Goal: Task Accomplishment & Management: Complete application form

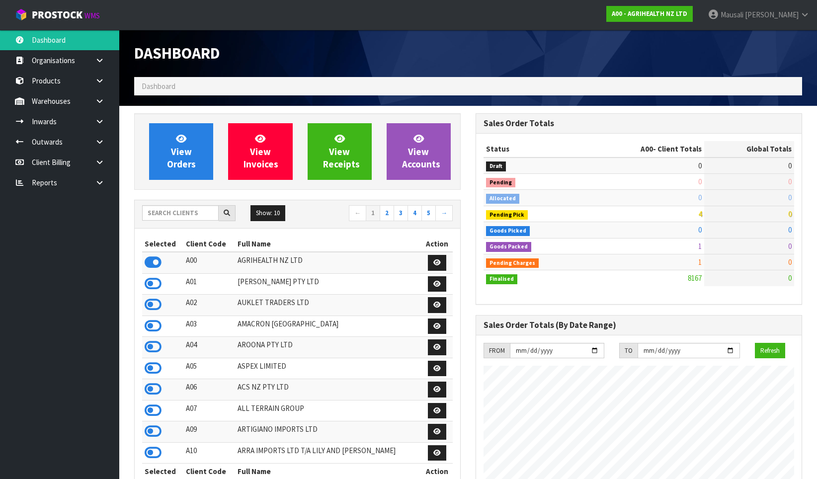
scroll to position [752, 341]
click at [164, 211] on input "text" at bounding box center [180, 212] width 76 height 15
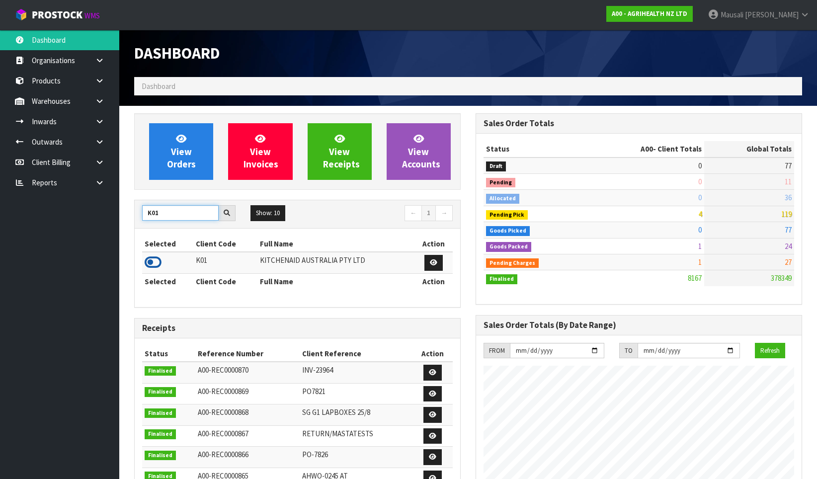
type input "K01"
click at [157, 264] on icon at bounding box center [153, 262] width 17 height 15
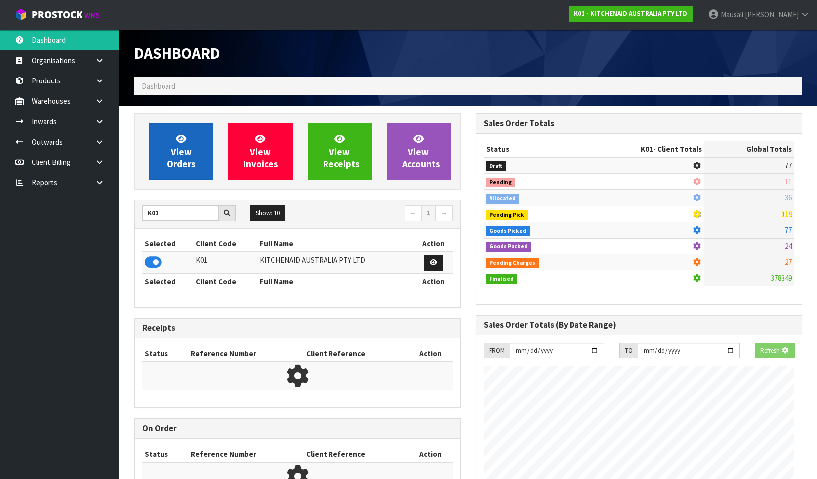
scroll to position [619, 341]
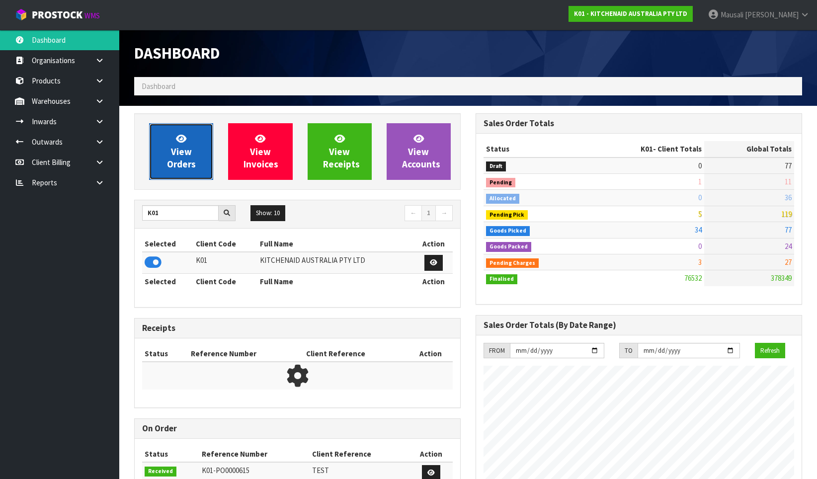
click at [181, 151] on span "View Orders" at bounding box center [181, 151] width 29 height 37
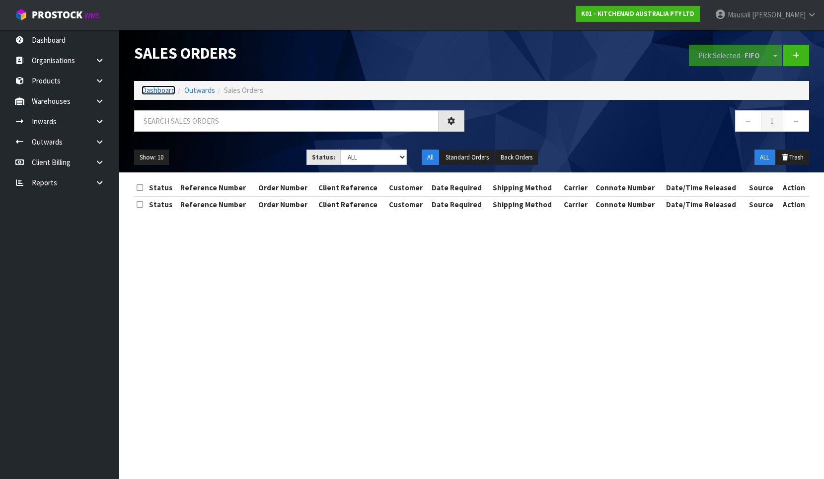
click at [159, 87] on link "Dashboard" at bounding box center [159, 89] width 34 height 9
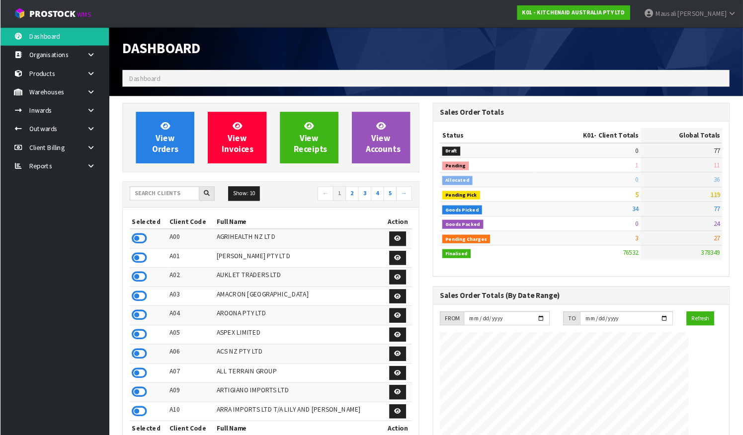
scroll to position [751, 303]
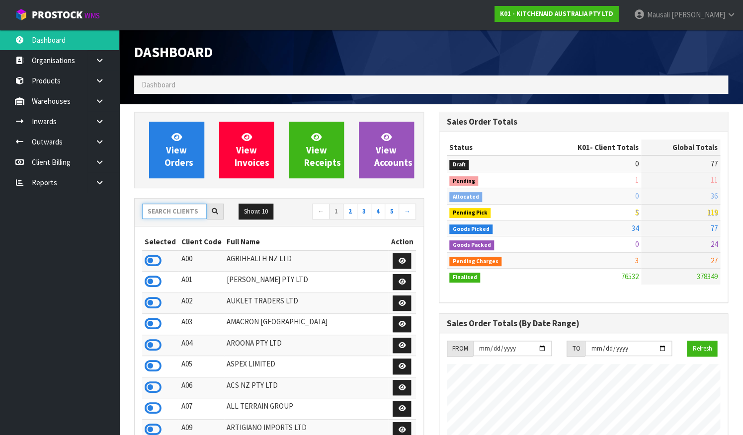
click at [169, 215] on input "text" at bounding box center [174, 211] width 65 height 15
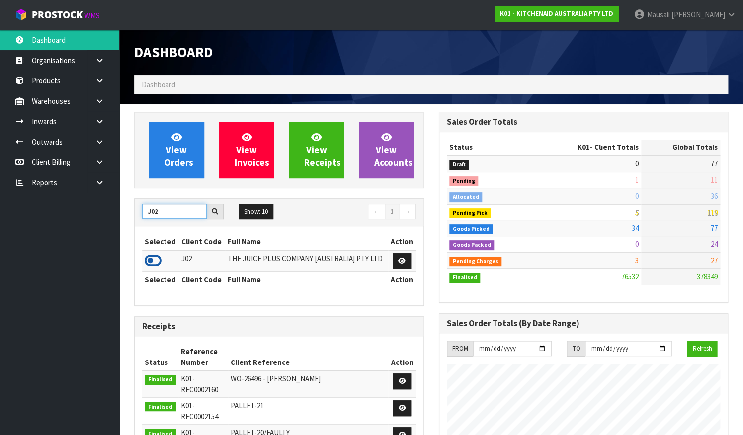
type input "J02"
click at [158, 260] on icon at bounding box center [153, 260] width 17 height 15
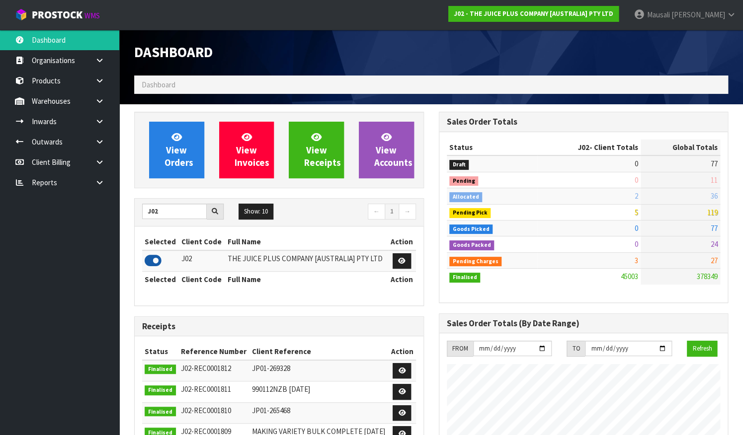
scroll to position [783, 303]
drag, startPoint x: 161, startPoint y: 211, endPoint x: 137, endPoint y: 218, distance: 25.3
click at [138, 218] on div "J02" at bounding box center [183, 212] width 96 height 16
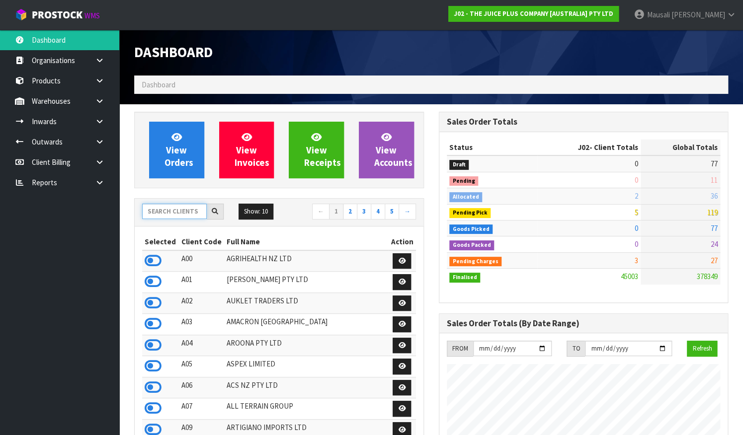
click at [158, 213] on input "text" at bounding box center [174, 211] width 65 height 15
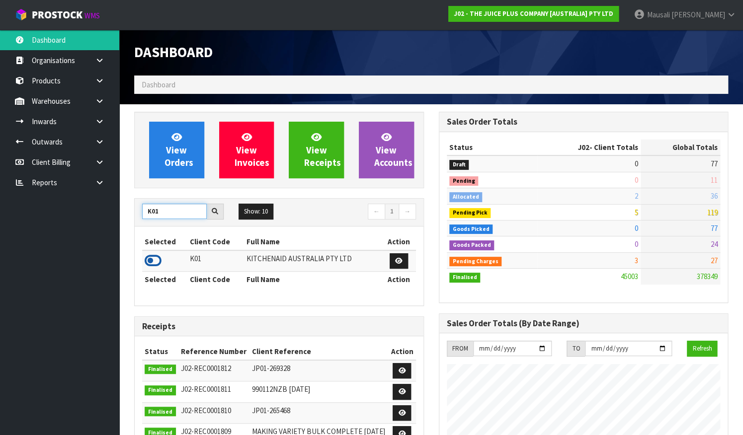
type input "K01"
click at [152, 265] on icon at bounding box center [153, 260] width 17 height 15
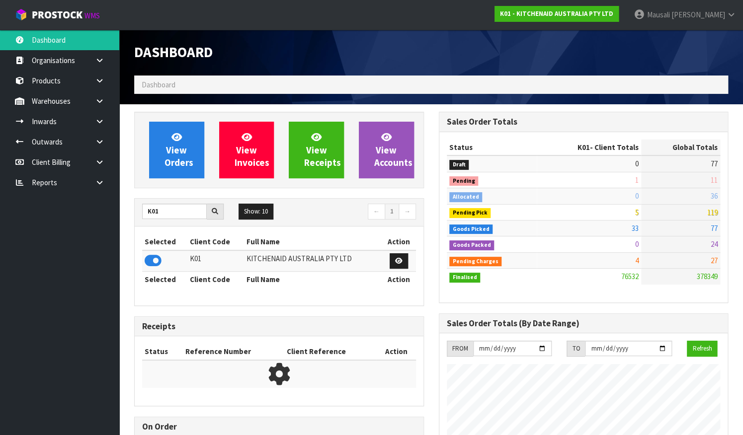
scroll to position [751, 303]
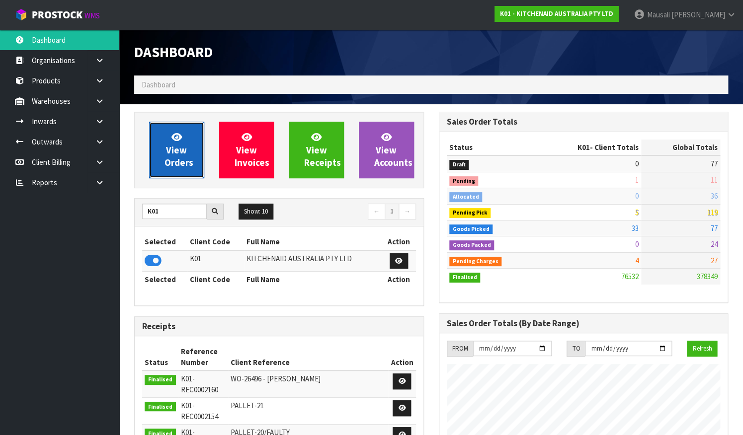
click at [184, 148] on span "View Orders" at bounding box center [178, 149] width 29 height 37
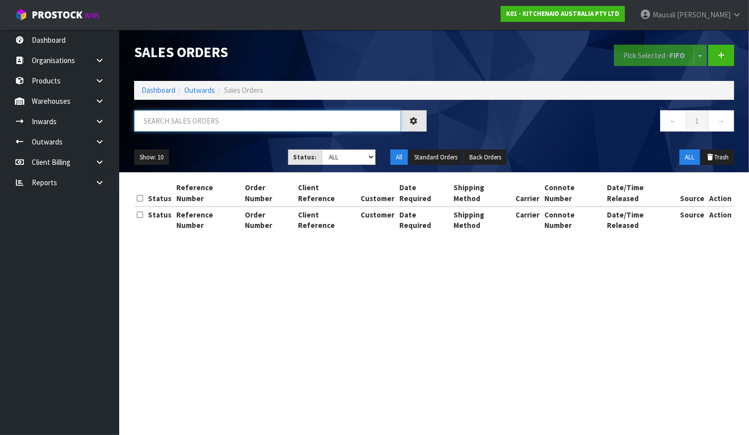
click at [169, 123] on input "text" at bounding box center [267, 120] width 267 height 21
type input "JOB-0409360"
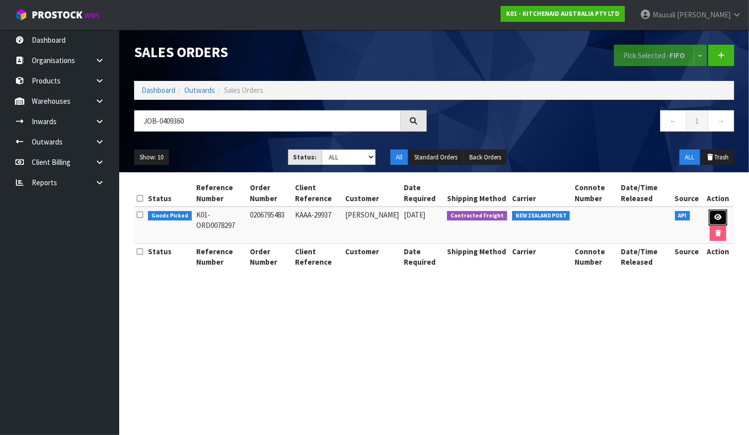
click at [715, 213] on link at bounding box center [718, 218] width 18 height 16
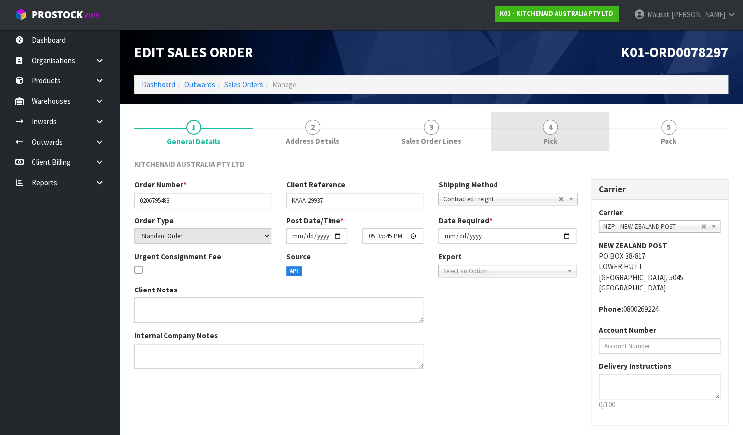
click at [547, 127] on span "4" at bounding box center [549, 127] width 15 height 15
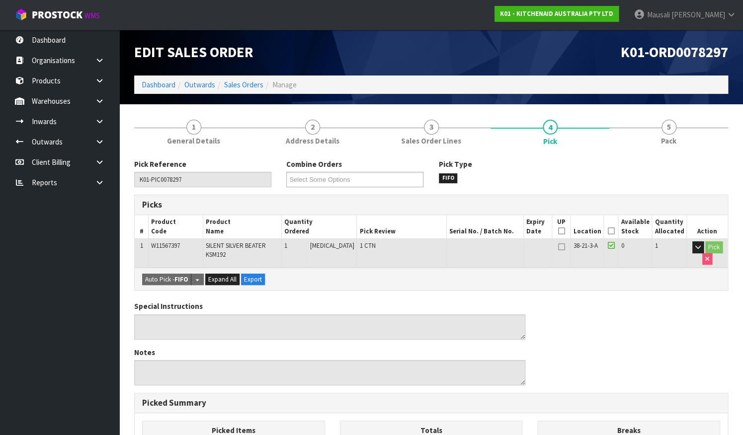
click at [612, 231] on icon at bounding box center [610, 231] width 7 height 0
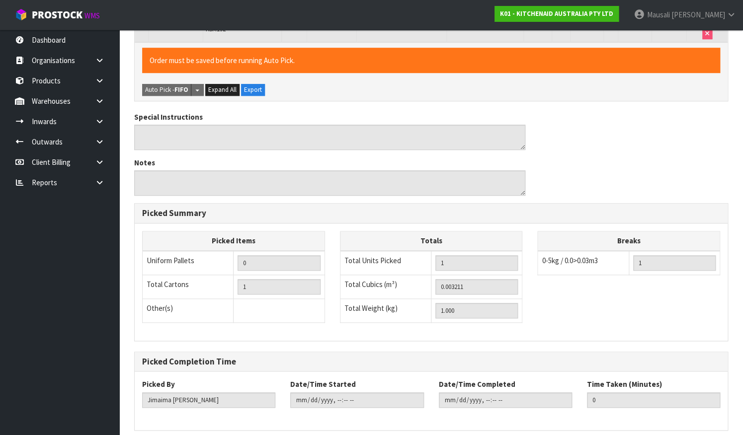
scroll to position [266, 0]
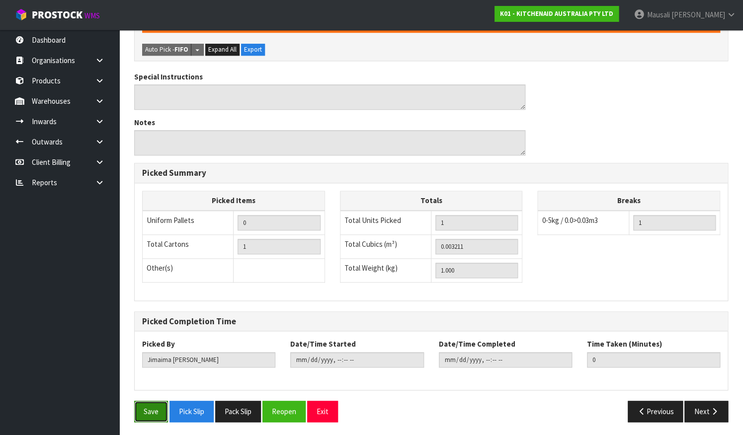
click at [151, 412] on button "Save" at bounding box center [151, 411] width 34 height 21
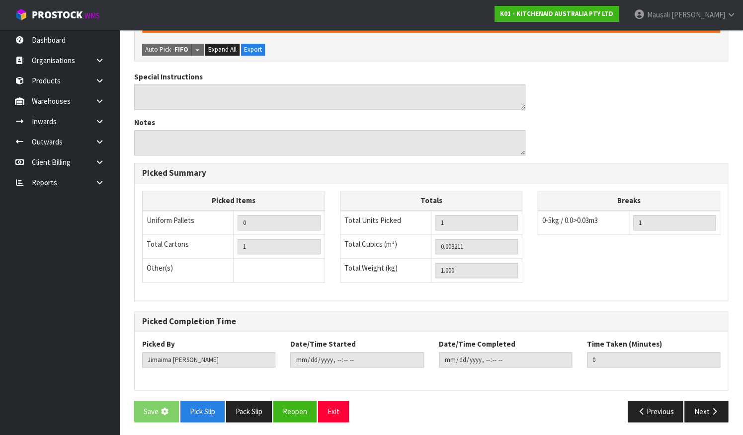
scroll to position [0, 0]
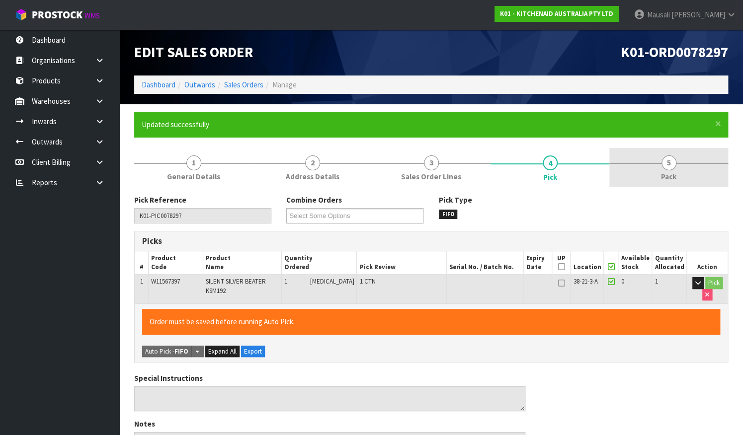
type input "[PERSON_NAME]"
type input "[DATE]T13:22:39"
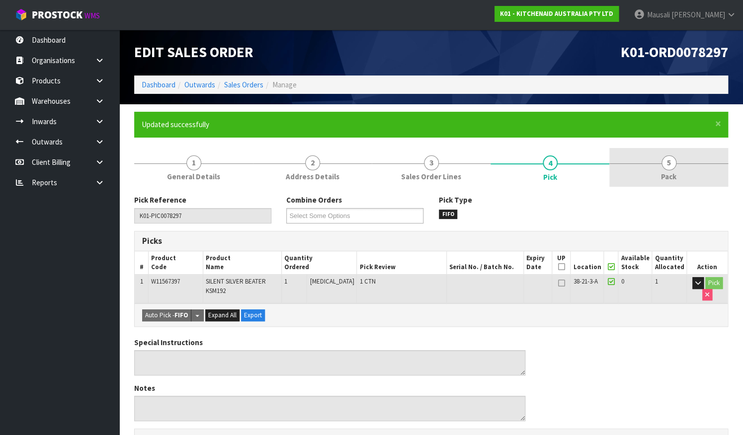
click at [662, 174] on span "Pack" at bounding box center [668, 176] width 15 height 10
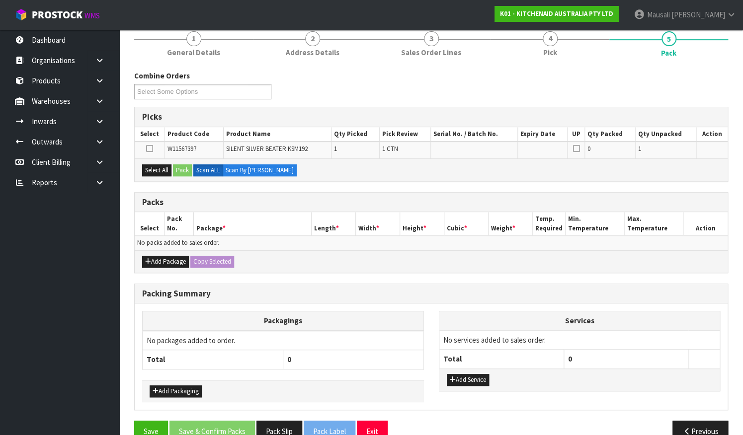
scroll to position [135, 0]
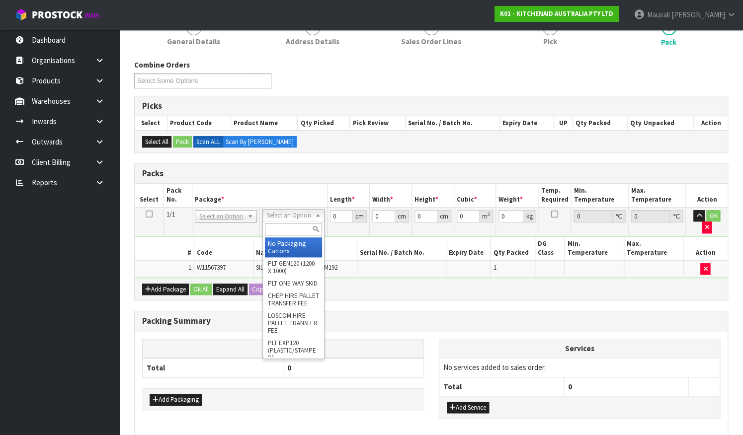
click at [293, 228] on input "text" at bounding box center [293, 229] width 57 height 12
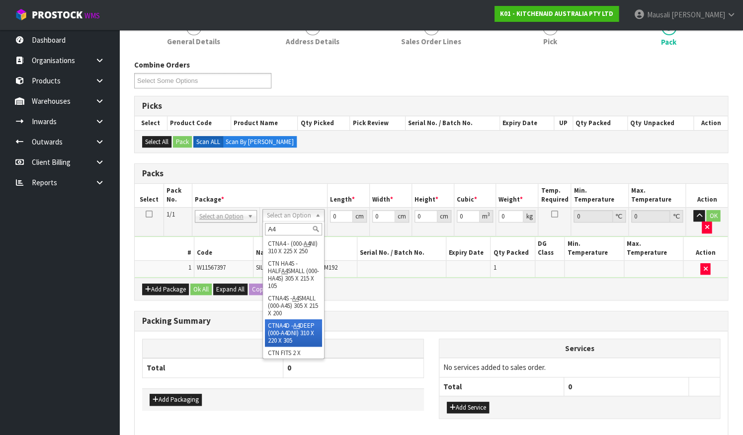
scroll to position [171, 0]
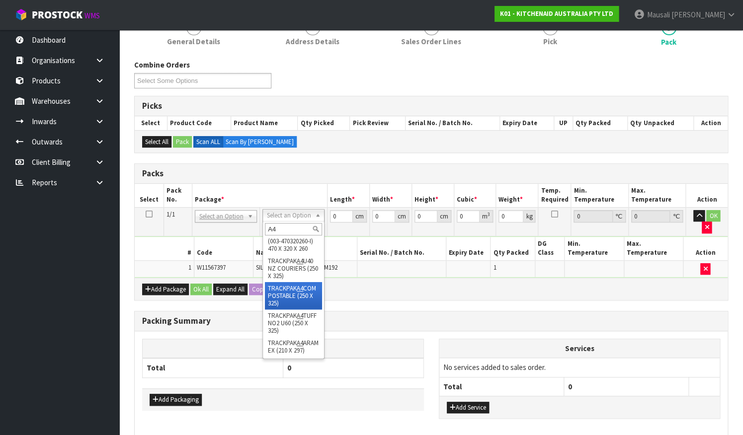
type input "A4"
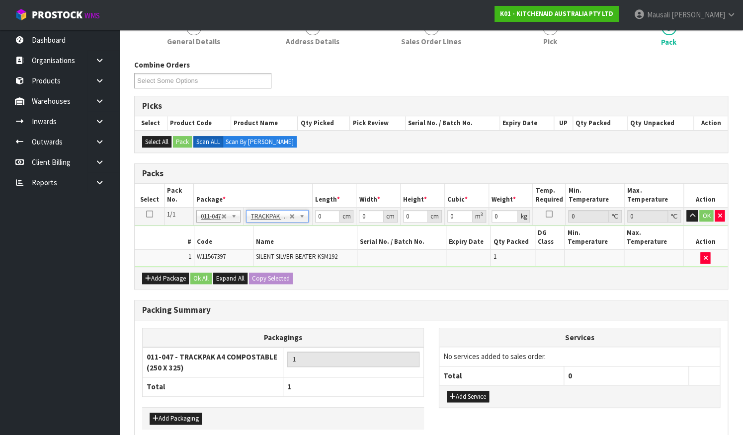
type input "25"
type input "32.5"
type input "0.01"
type input "0.000008"
type input "1.01"
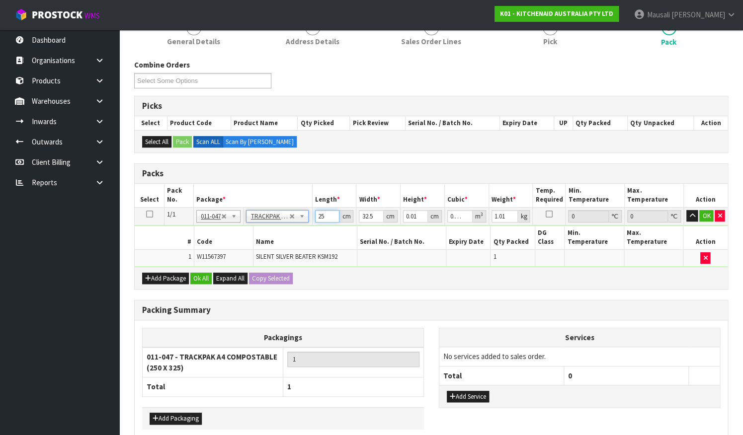
drag, startPoint x: 324, startPoint y: 213, endPoint x: 294, endPoint y: 225, distance: 33.4
click at [298, 224] on tbody "1/1 NONE 007-001 007-002 007-004 007-009 007-013 007-014 007-015 007-017 007-01…" at bounding box center [431, 237] width 593 height 60
drag, startPoint x: 417, startPoint y: 214, endPoint x: 400, endPoint y: 218, distance: 17.3
click at [400, 218] on tr "1/1 NONE 007-001 007-002 007-004 007-009 007-013 007-014 007-015 007-017 007-01…" at bounding box center [431, 216] width 593 height 18
type input "1"
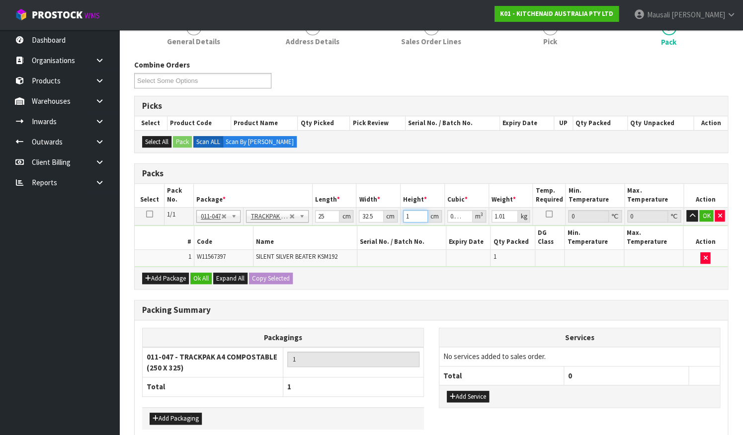
type input "0.000813"
type input "12"
type input "0.00975"
type input "12"
click at [204, 273] on button "Ok All" at bounding box center [200, 279] width 21 height 12
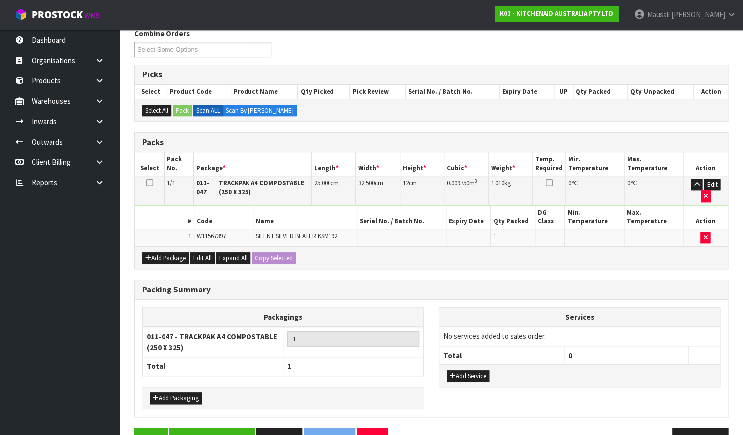
scroll to position [183, 0]
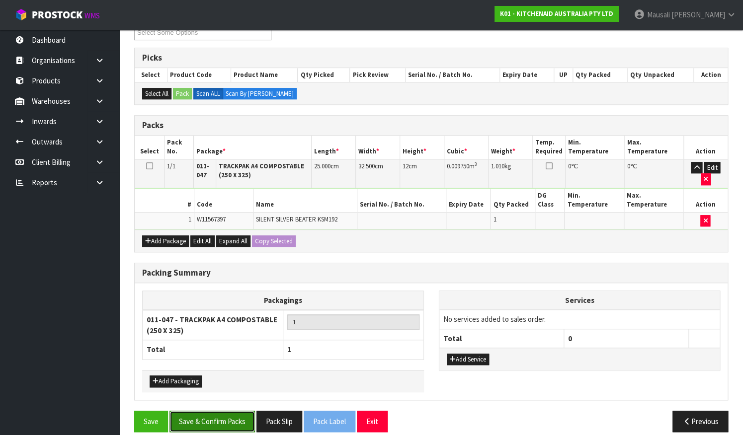
click at [219, 415] on button "Save & Confirm Packs" at bounding box center [211, 421] width 85 height 21
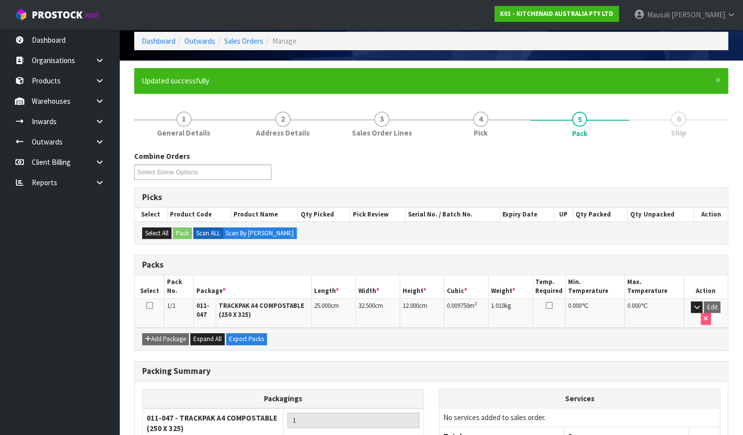
scroll to position [129, 0]
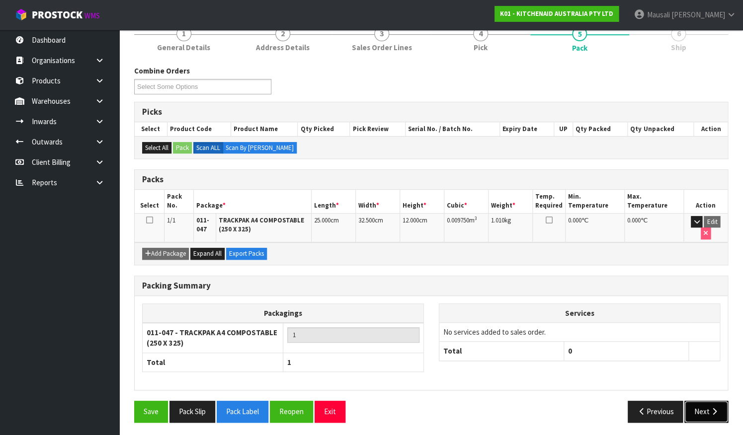
drag, startPoint x: 703, startPoint y: 409, endPoint x: 680, endPoint y: 400, distance: 23.9
click at [703, 409] on button "Next" at bounding box center [706, 411] width 44 height 21
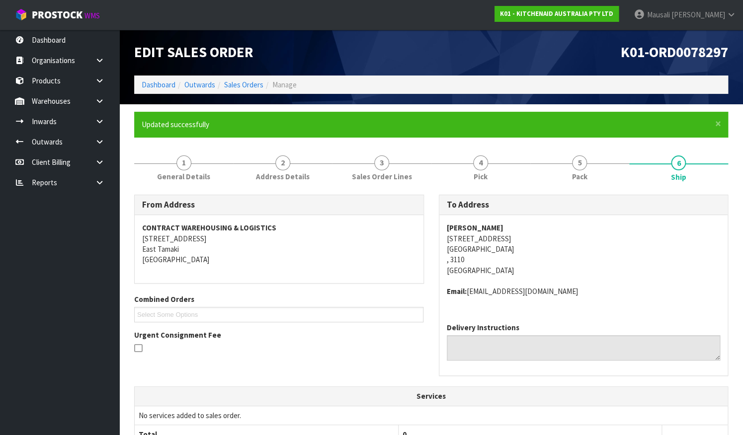
scroll to position [237, 0]
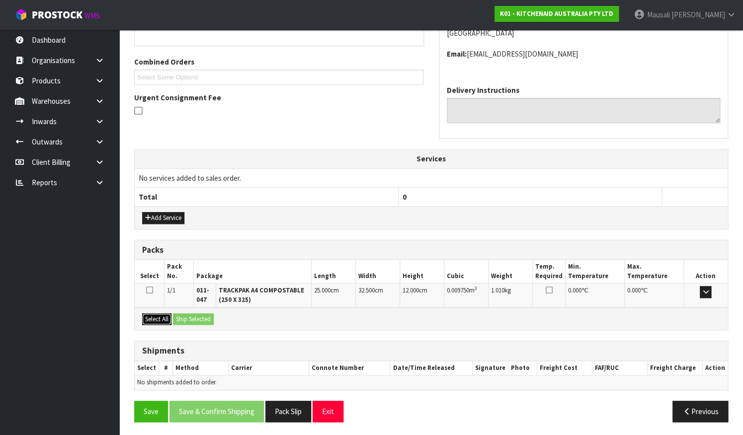
drag, startPoint x: 160, startPoint y: 316, endPoint x: 181, endPoint y: 316, distance: 20.9
click at [159, 316] on button "Select All" at bounding box center [156, 319] width 29 height 12
click at [185, 316] on button "Ship Selected" at bounding box center [193, 319] width 41 height 12
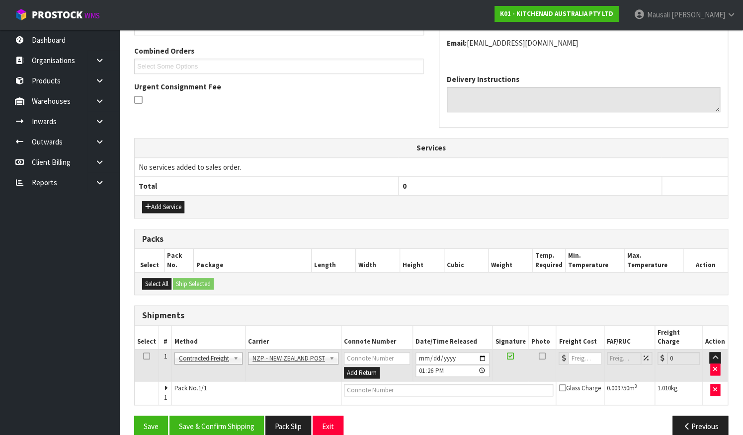
scroll to position [254, 0]
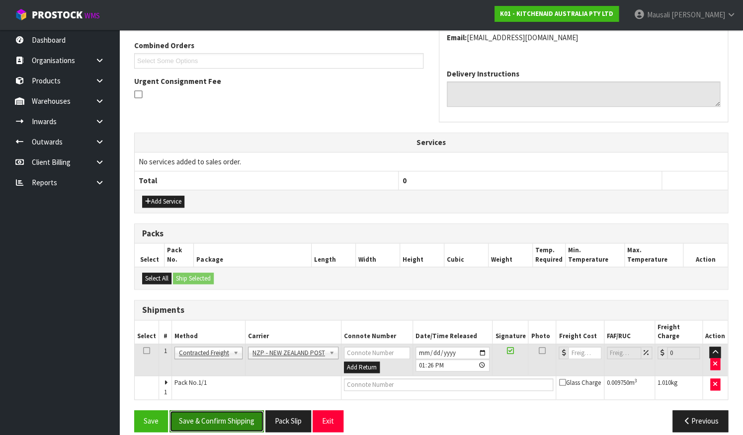
click at [223, 410] on button "Save & Confirm Shipping" at bounding box center [216, 420] width 94 height 21
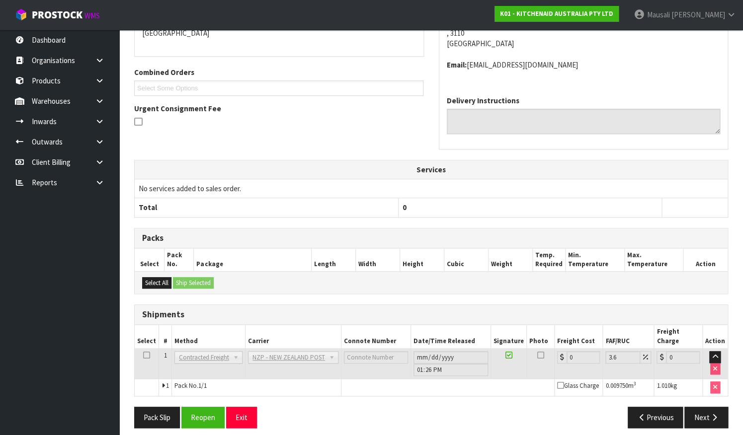
scroll to position [241, 0]
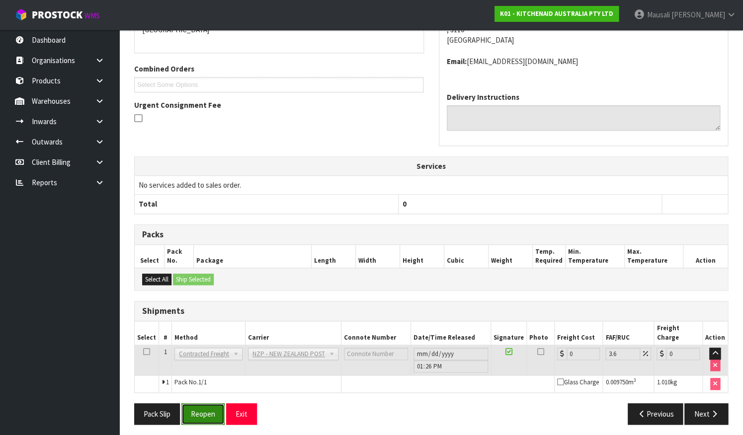
click at [209, 406] on button "Reopen" at bounding box center [202, 413] width 43 height 21
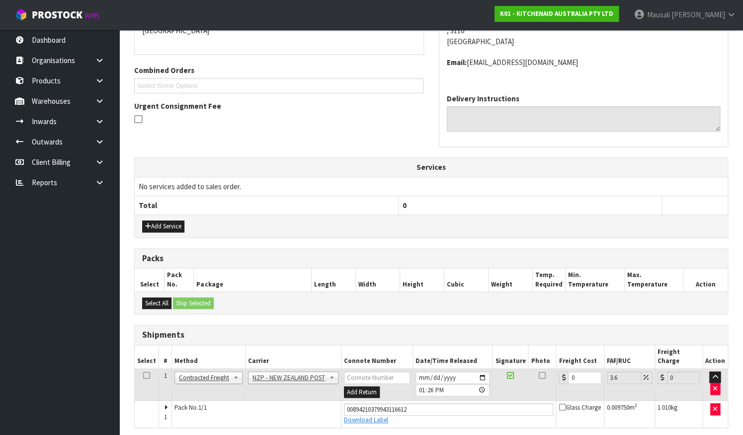
scroll to position [257, 0]
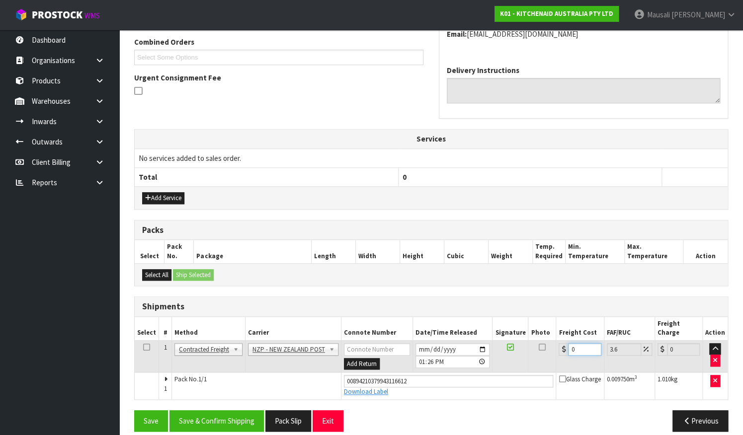
drag, startPoint x: 580, startPoint y: 342, endPoint x: 560, endPoint y: 347, distance: 20.4
click at [560, 347] on td "0" at bounding box center [580, 356] width 48 height 32
type input "5"
type input "5.18"
type input "5.2"
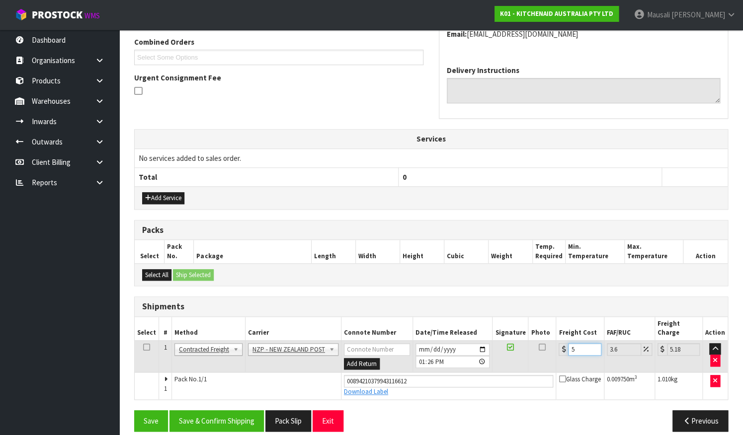
type input "5.39"
type input "5.29"
type input "5.48"
type input "5.29"
drag, startPoint x: 220, startPoint y: 412, endPoint x: 228, endPoint y: 415, distance: 8.8
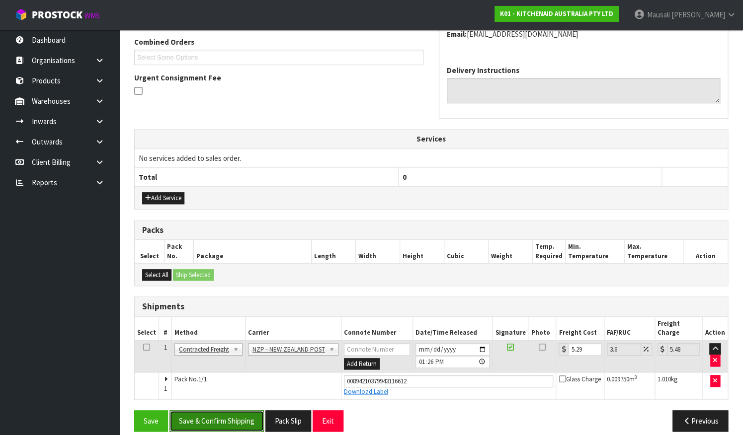
click at [220, 412] on button "Save & Confirm Shipping" at bounding box center [216, 420] width 94 height 21
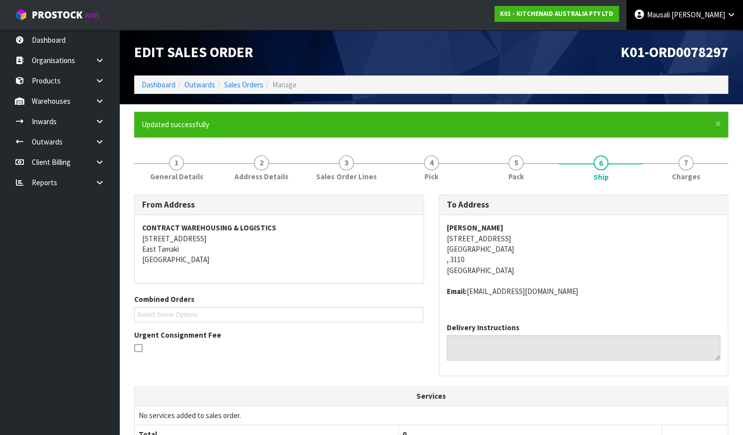
click at [669, 12] on span "Mausali" at bounding box center [657, 14] width 23 height 9
click at [698, 38] on link "Logout" at bounding box center [703, 39] width 78 height 13
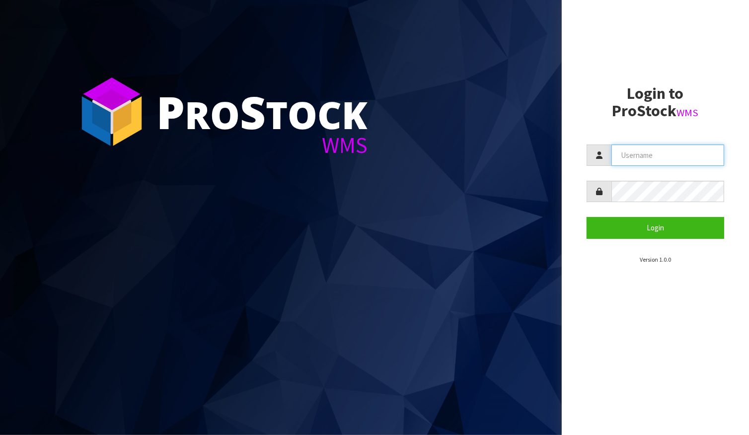
click at [665, 162] on input "text" at bounding box center [667, 155] width 113 height 21
